Goal: Use online tool/utility: Utilize a website feature to perform a specific function

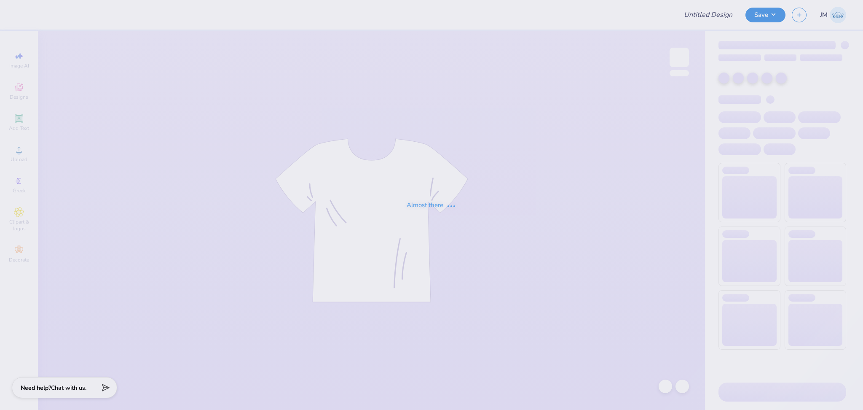
type input "Futures In retail fall merch"
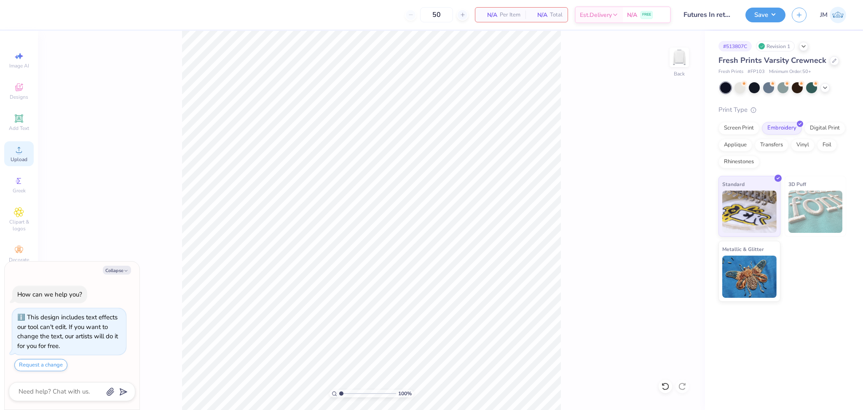
click at [21, 151] on icon at bounding box center [19, 150] width 10 height 10
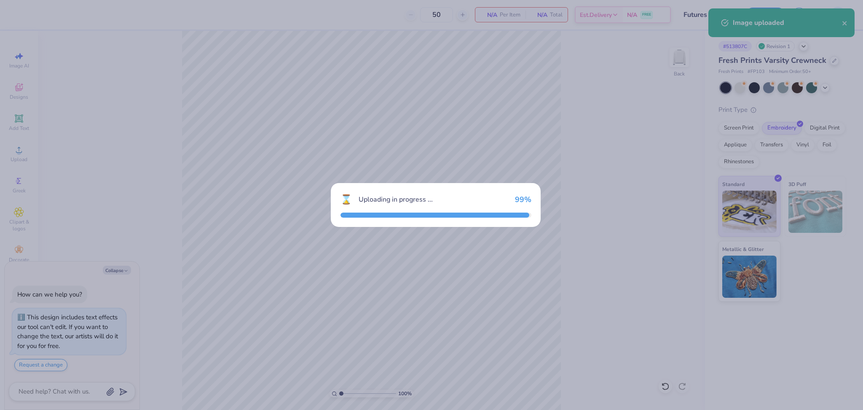
type textarea "x"
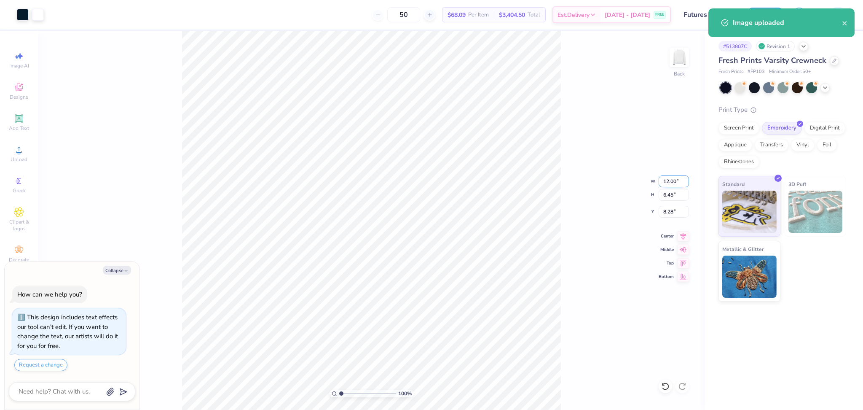
click at [660, 180] on input "12.00" at bounding box center [674, 181] width 30 height 12
click at [668, 217] on input "8.28" at bounding box center [674, 212] width 30 height 12
click at [667, 216] on input "8.28" at bounding box center [674, 212] width 30 height 12
type input "3"
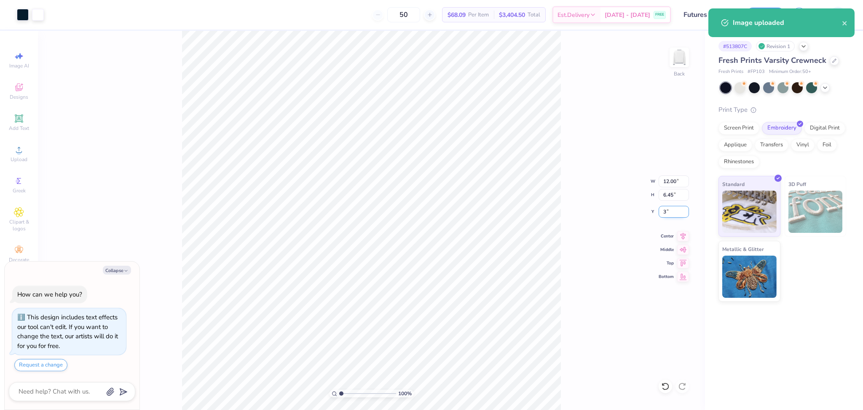
type textarea "x"
type input "3.00"
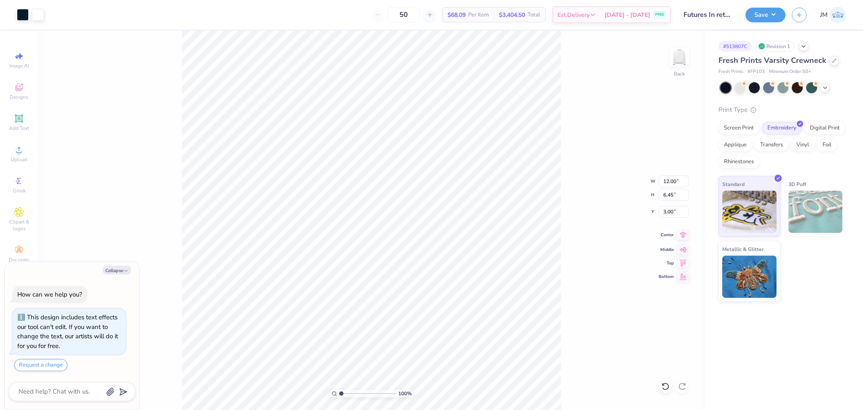
click at [686, 237] on icon at bounding box center [683, 235] width 12 height 10
click at [759, 11] on button "Save" at bounding box center [766, 13] width 40 height 15
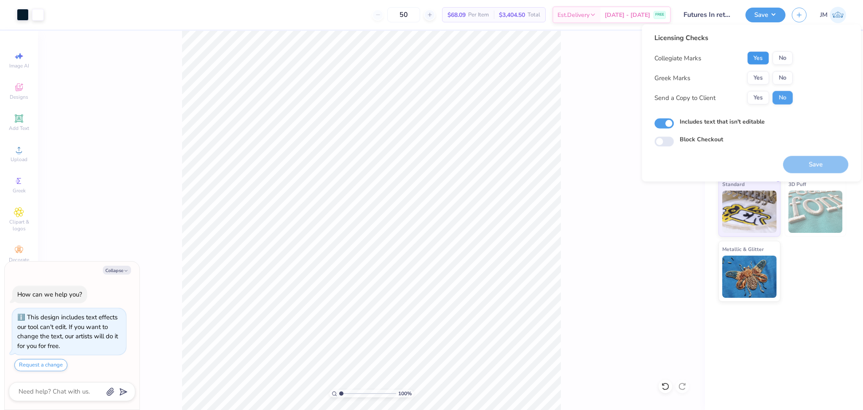
click at [758, 64] on button "Yes" at bounding box center [758, 57] width 22 height 13
drag, startPoint x: 765, startPoint y: 69, endPoint x: 789, endPoint y: 83, distance: 28.0
click at [789, 83] on button "No" at bounding box center [783, 77] width 20 height 13
click at [812, 172] on button "Save" at bounding box center [815, 164] width 65 height 17
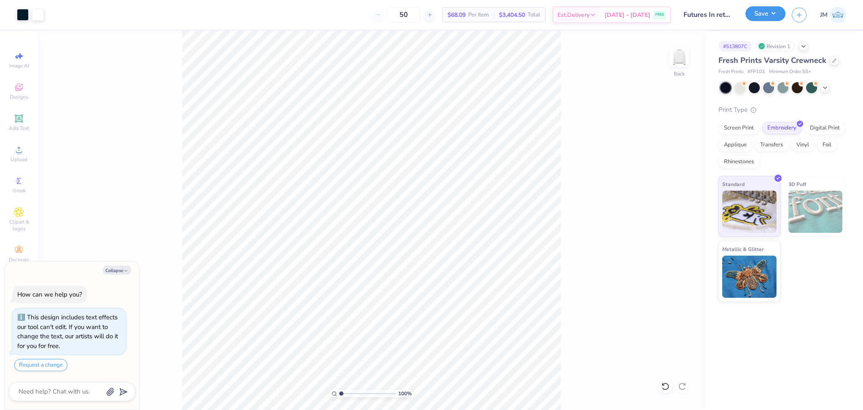
click at [759, 13] on button "Save" at bounding box center [766, 13] width 40 height 15
click at [758, 14] on button "Save" at bounding box center [766, 13] width 40 height 15
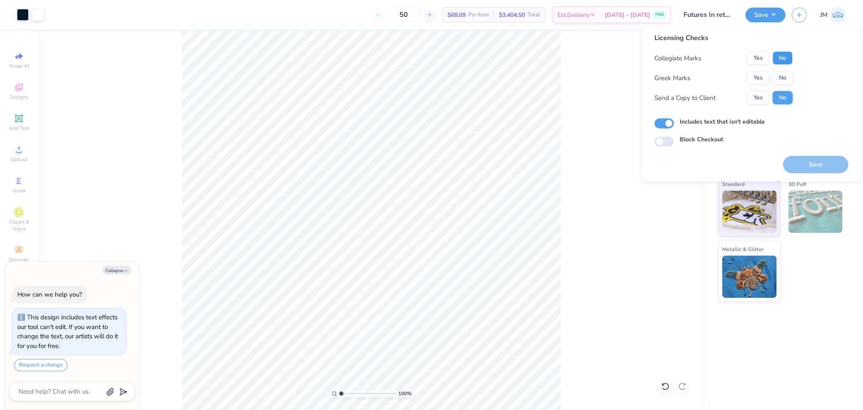
click at [779, 55] on button "No" at bounding box center [783, 57] width 20 height 13
click at [758, 55] on button "Yes" at bounding box center [758, 57] width 22 height 13
type textarea "x"
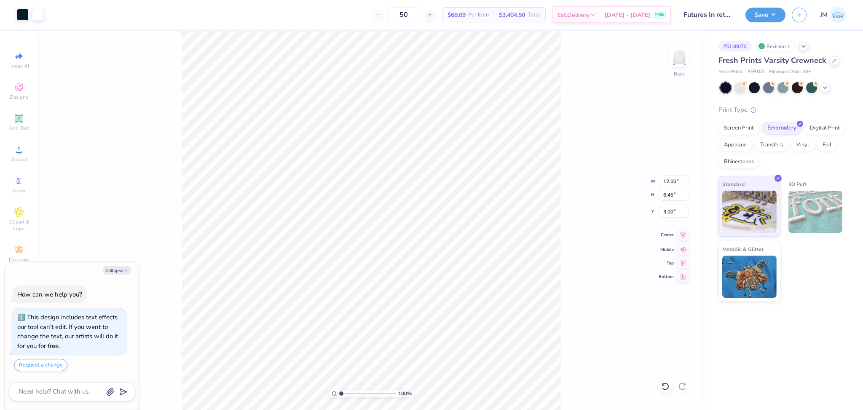
click at [679, 233] on icon at bounding box center [683, 235] width 12 height 10
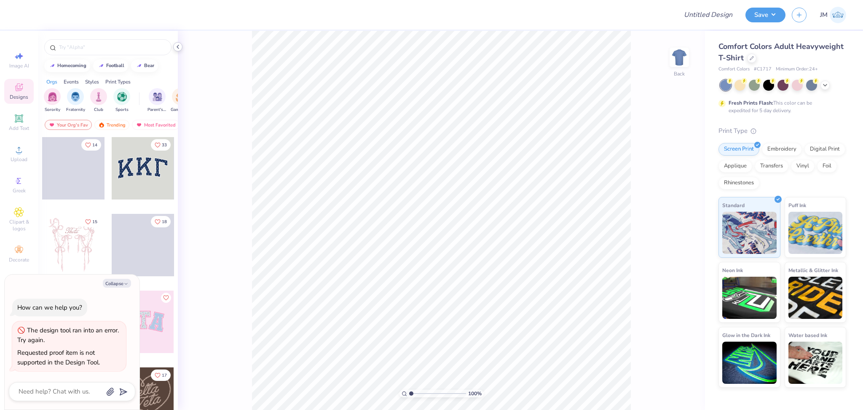
click at [181, 47] on icon at bounding box center [178, 46] width 7 height 7
type textarea "x"
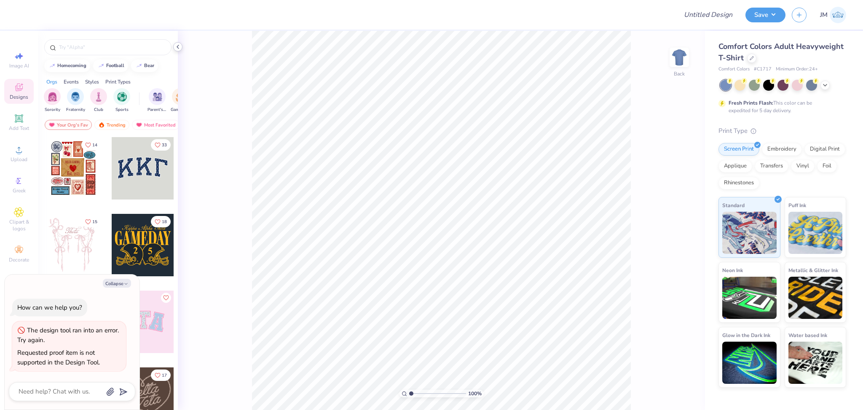
click at [177, 48] on icon at bounding box center [178, 46] width 7 height 7
type textarea "x"
